Goal: Communication & Community: Connect with others

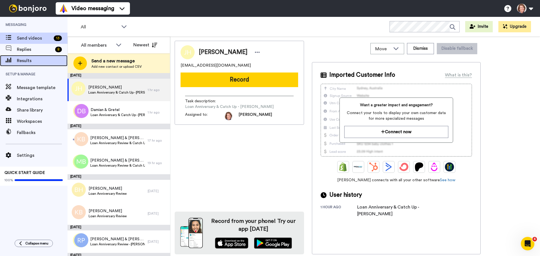
click at [36, 61] on span "Results" at bounding box center [42, 60] width 51 height 7
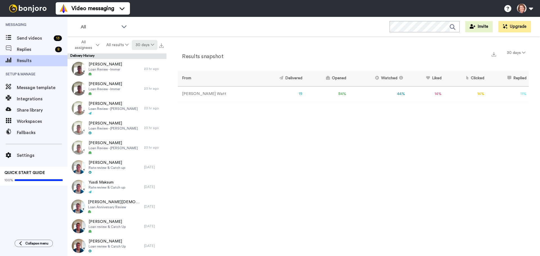
click at [143, 46] on button "30 days" at bounding box center [145, 45] width 26 height 10
click at [140, 123] on li "Year to date" at bounding box center [145, 118] width 39 height 10
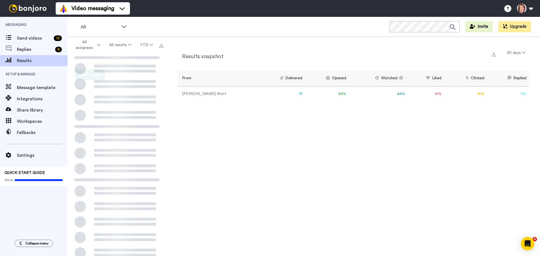
click at [140, 123] on ul "30 days 60 days 90 days 365 days Month to date Quarter to date Year to date All…" at bounding box center [145, 106] width 39 height 81
click at [150, 44] on icon at bounding box center [151, 45] width 3 height 4
click at [147, 127] on li "All time" at bounding box center [147, 128] width 39 height 10
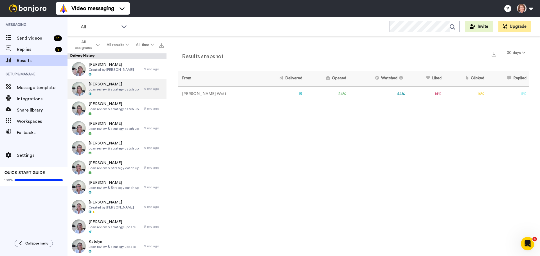
scroll to position [2830, 0]
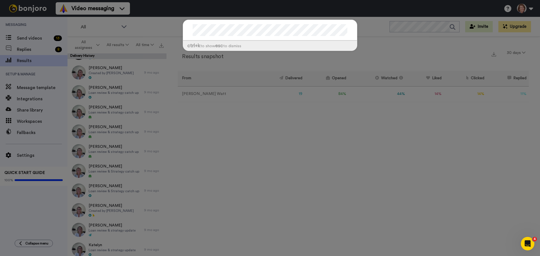
click at [241, 37] on div at bounding box center [270, 30] width 174 height 21
click at [153, 35] on div "ctrl +k to show esc to dismiss" at bounding box center [270, 128] width 540 height 256
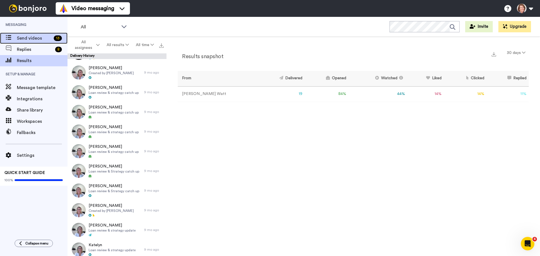
click at [30, 37] on span "Send videos" at bounding box center [34, 38] width 35 height 7
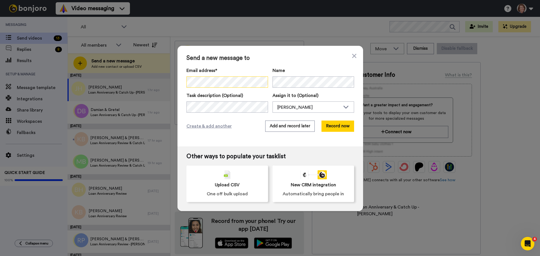
click at [168, 82] on div "Send a new message to Email address* No search result for ‘ riska_o@hotmail.com…" at bounding box center [270, 128] width 540 height 256
click at [239, 92] on label "Task description (Optional)" at bounding box center [227, 95] width 82 height 7
click at [207, 128] on span "Create & add another" at bounding box center [208, 126] width 45 height 7
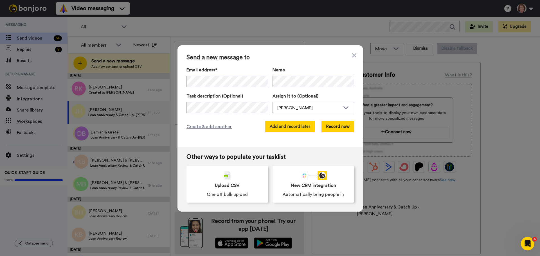
click at [280, 128] on button "Add and record later" at bounding box center [289, 126] width 49 height 11
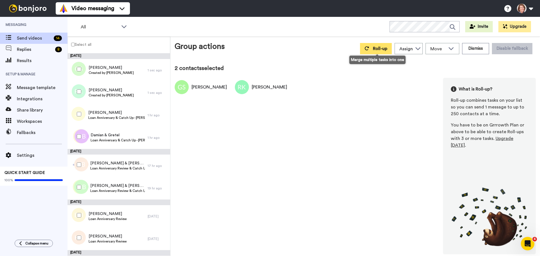
click at [378, 44] on button "Roll-up" at bounding box center [376, 48] width 32 height 11
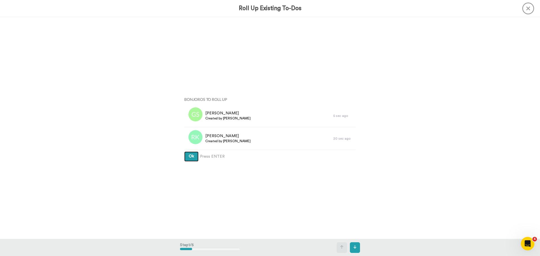
click at [184, 151] on button "Ok" at bounding box center [191, 156] width 14 height 10
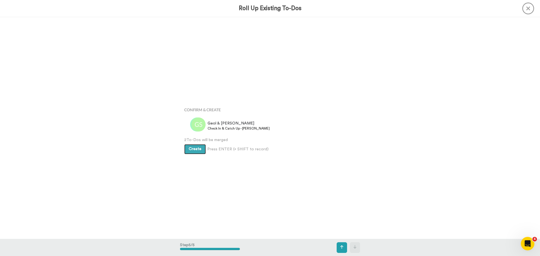
scroll to position [888, 0]
